Goal: Navigation & Orientation: Find specific page/section

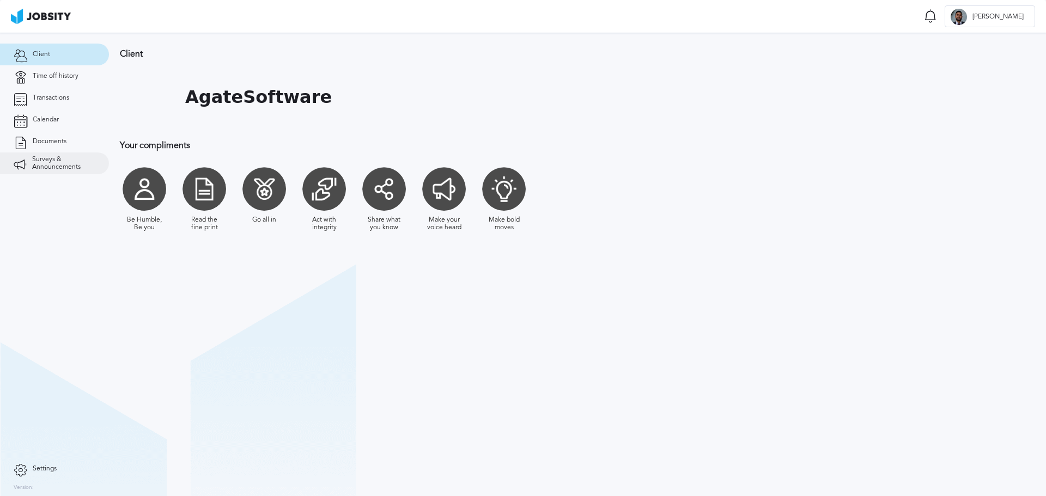
click at [57, 162] on span "Surveys & Announcements" at bounding box center [63, 163] width 63 height 15
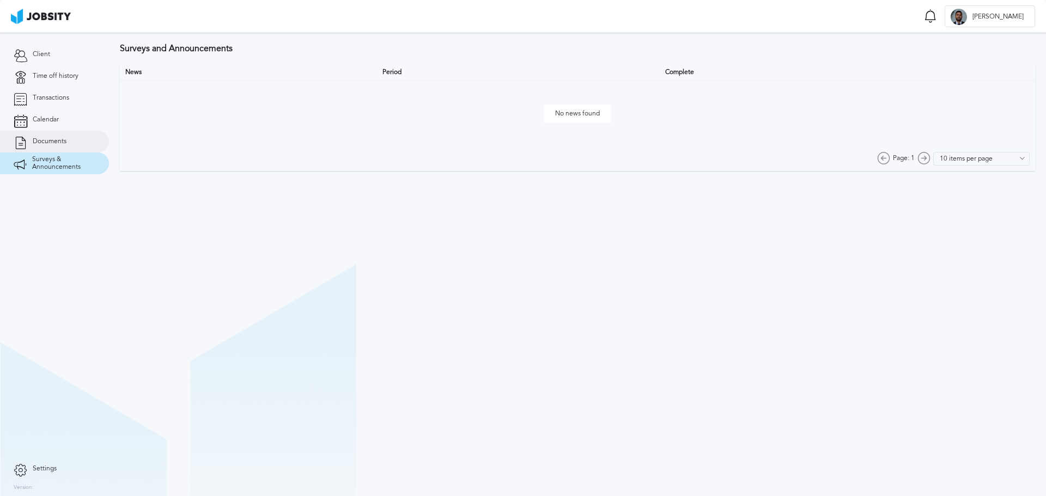
click at [70, 135] on link "Documents" at bounding box center [54, 142] width 109 height 22
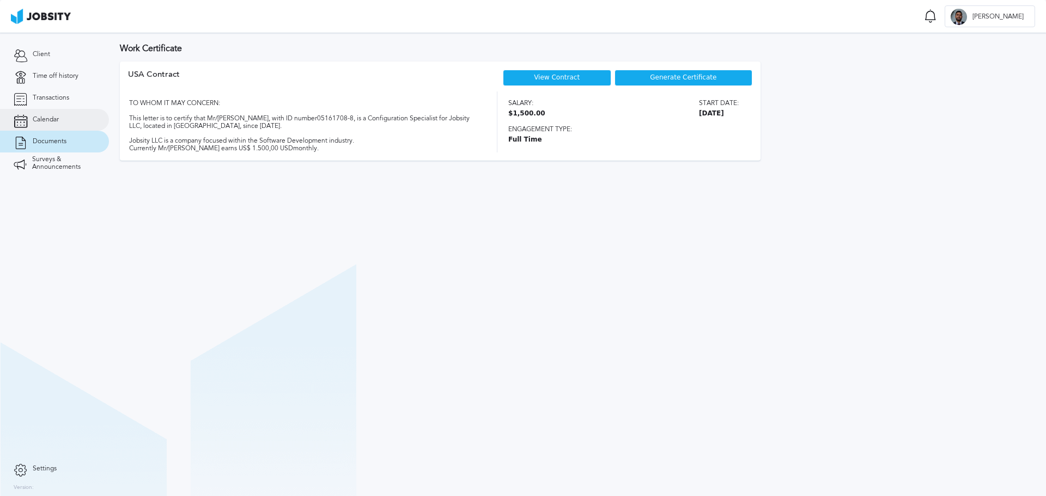
click at [79, 115] on link "Calendar" at bounding box center [54, 120] width 109 height 22
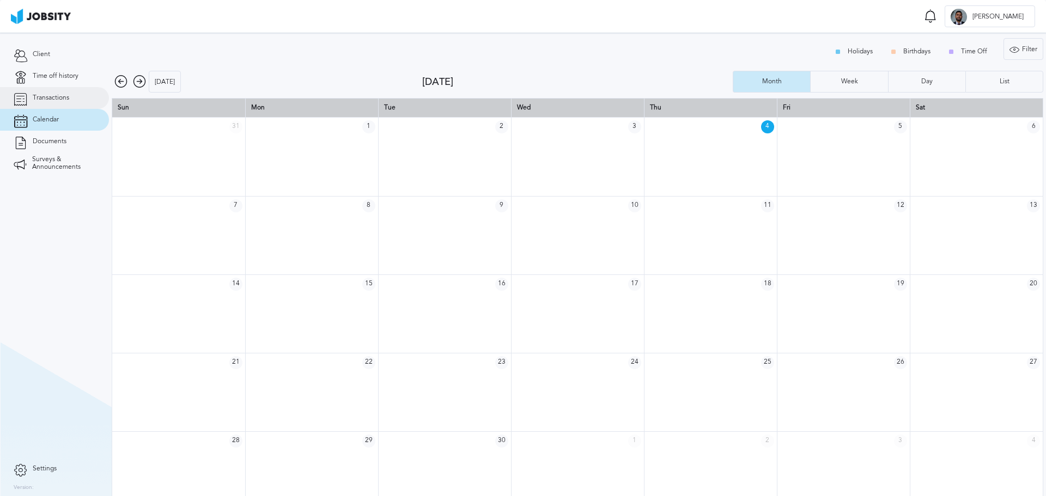
click at [54, 101] on span "Transactions" at bounding box center [51, 98] width 36 height 8
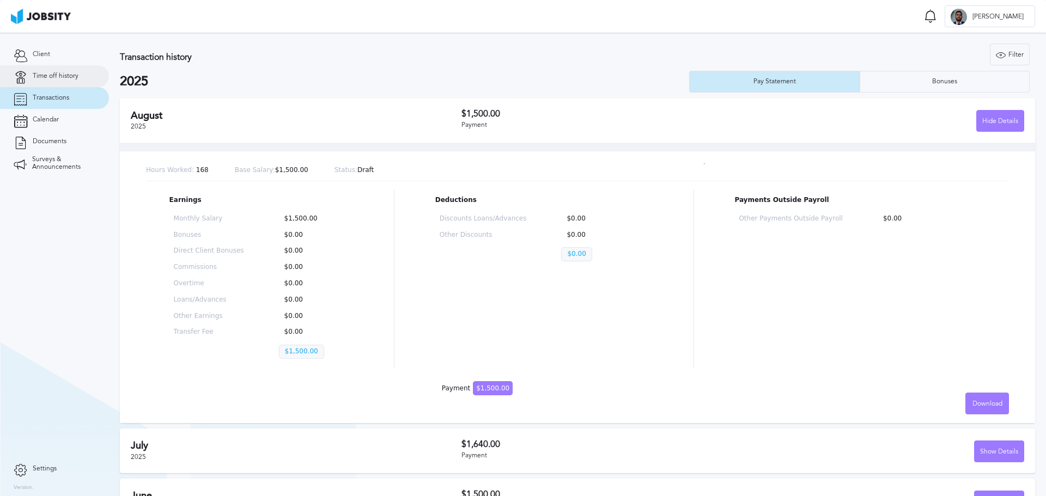
click at [68, 76] on span "Time off history" at bounding box center [56, 76] width 46 height 8
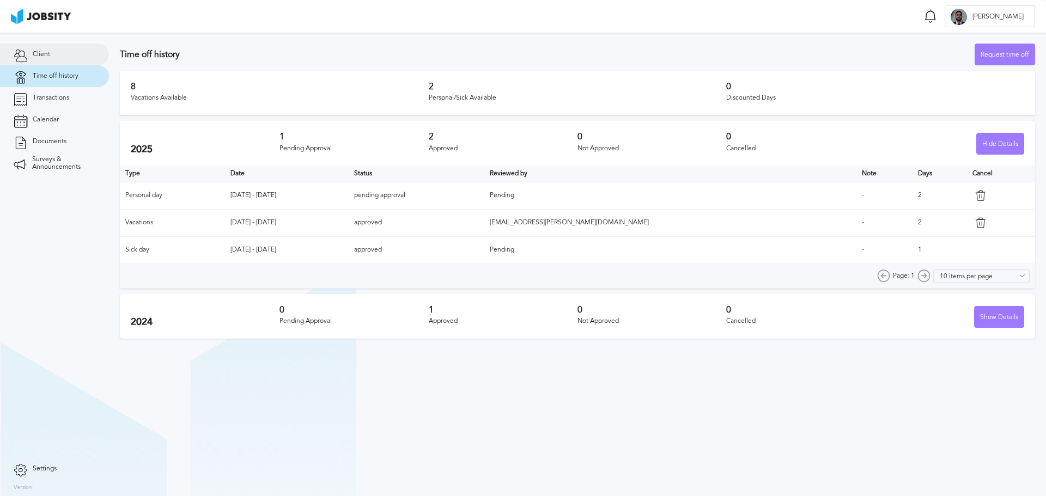
click at [51, 57] on link "Client" at bounding box center [54, 55] width 109 height 22
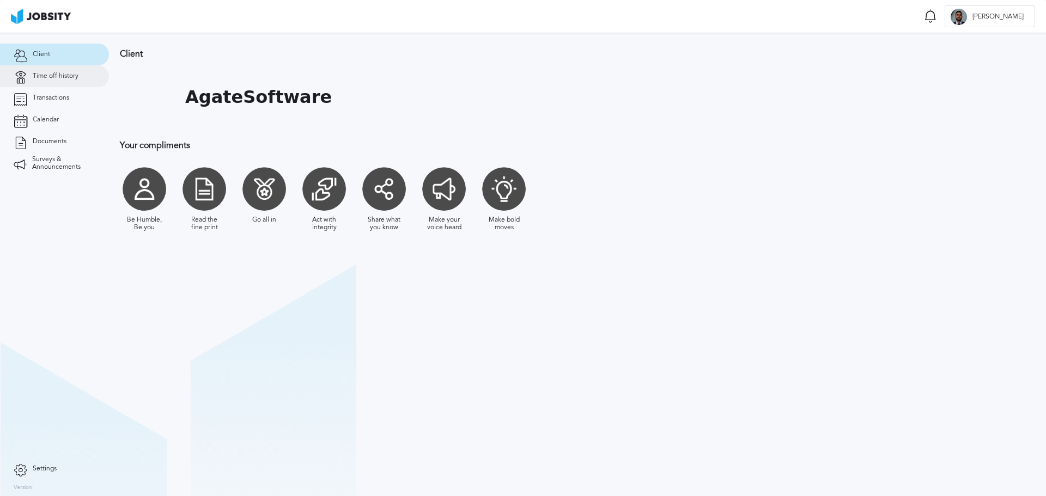
click at [59, 71] on link "Time off history" at bounding box center [54, 76] width 109 height 22
